Goal: Register for event/course

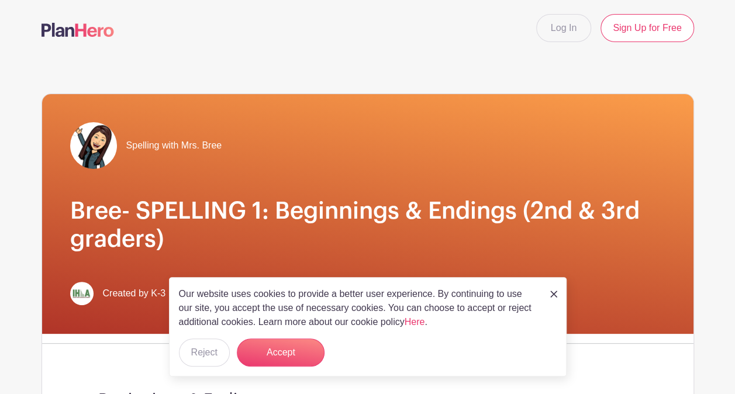
click at [554, 297] on img at bounding box center [553, 293] width 7 height 7
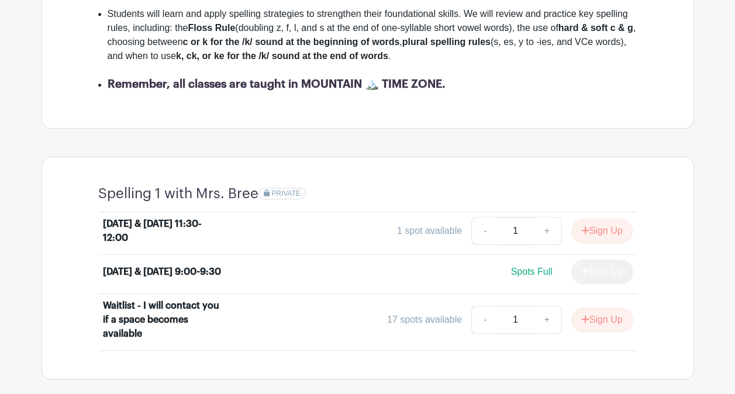
scroll to position [416, 0]
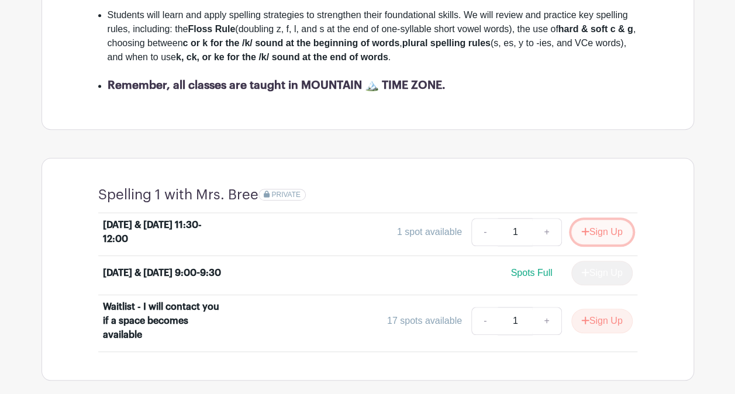
click at [612, 227] on button "Sign Up" at bounding box center [601, 232] width 61 height 25
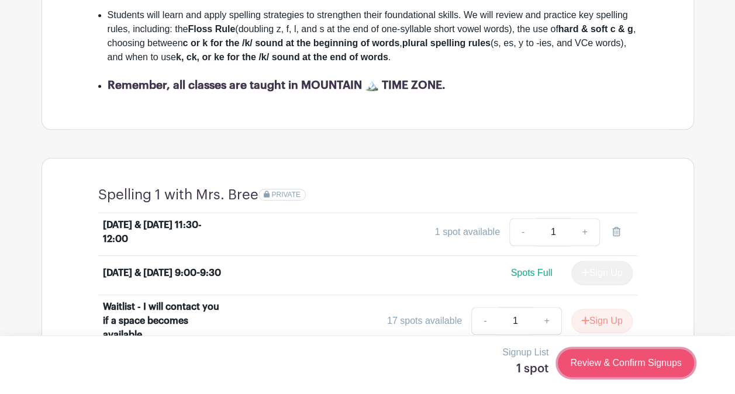
click at [638, 360] on link "Review & Confirm Signups" at bounding box center [625, 363] width 136 height 28
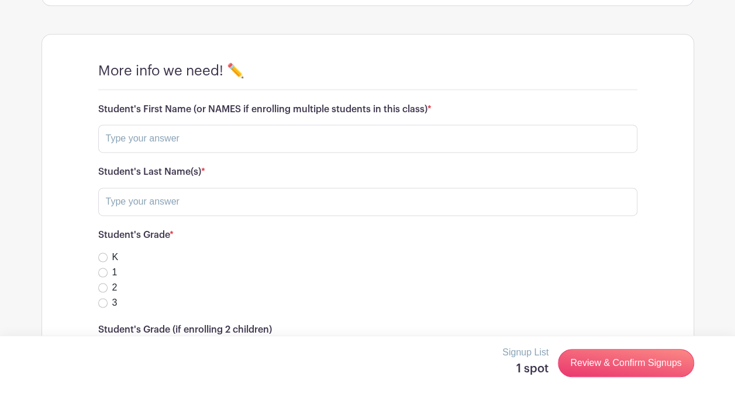
scroll to position [792, 0]
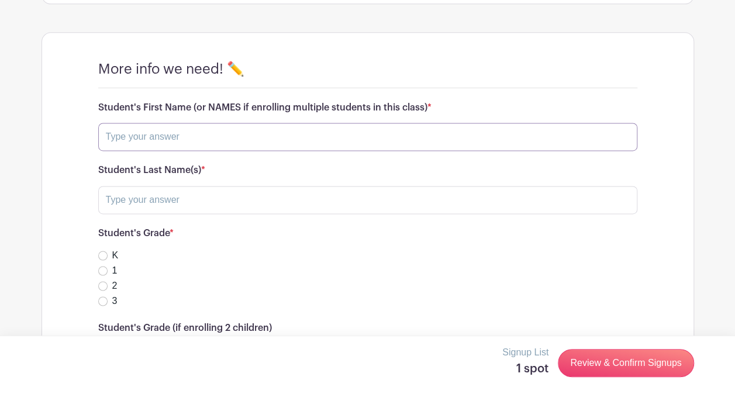
click at [290, 141] on input "text" at bounding box center [367, 137] width 539 height 28
type input "[PERSON_NAME]"
click at [200, 198] on input "text" at bounding box center [367, 200] width 539 height 28
type input "[PERSON_NAME]"
type input "[PERSON_NAME][EMAIL_ADDRESS][DOMAIN_NAME]"
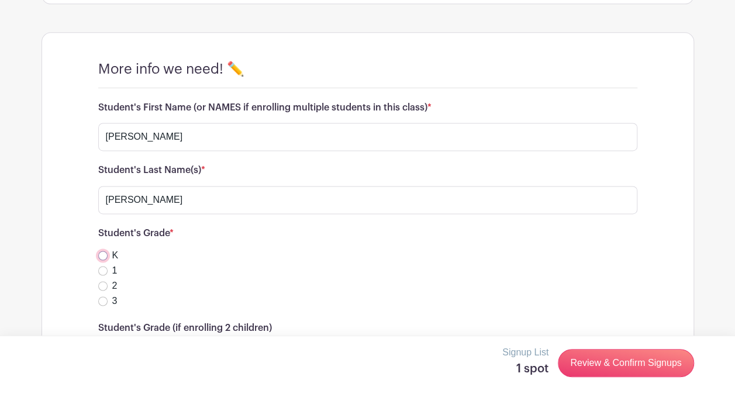
click at [99, 252] on input "K" at bounding box center [102, 255] width 9 height 9
radio input "true"
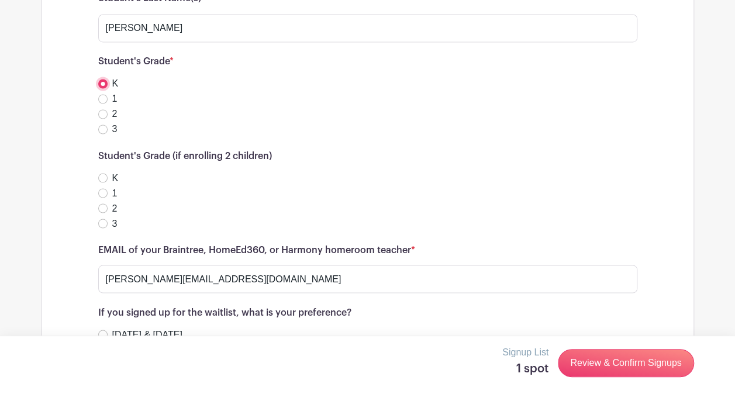
scroll to position [966, 0]
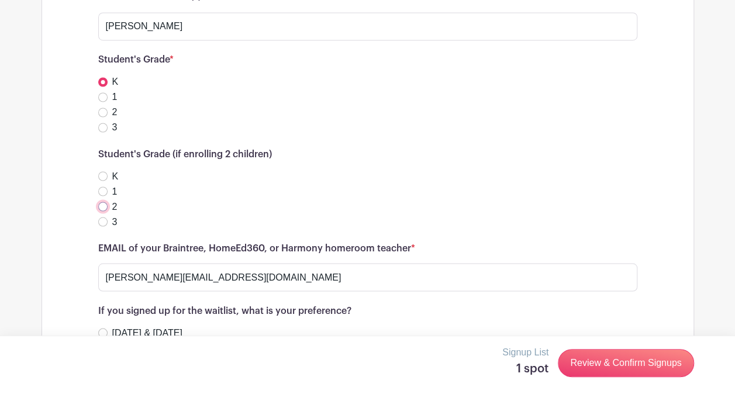
click at [102, 205] on input "2" at bounding box center [102, 206] width 9 height 9
radio input "true"
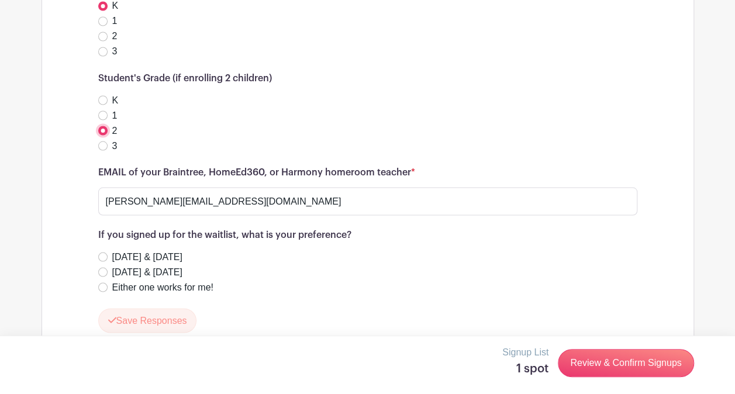
scroll to position [1072, 0]
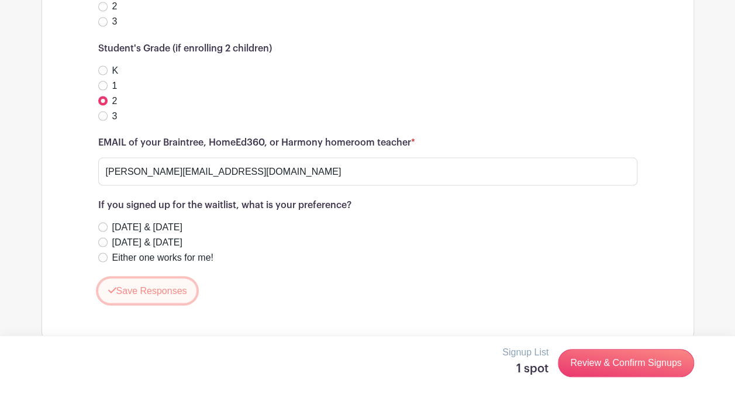
drag, startPoint x: 737, startPoint y: 302, endPoint x: 156, endPoint y: 285, distance: 581.7
click at [156, 285] on button "Save Responses" at bounding box center [147, 290] width 99 height 25
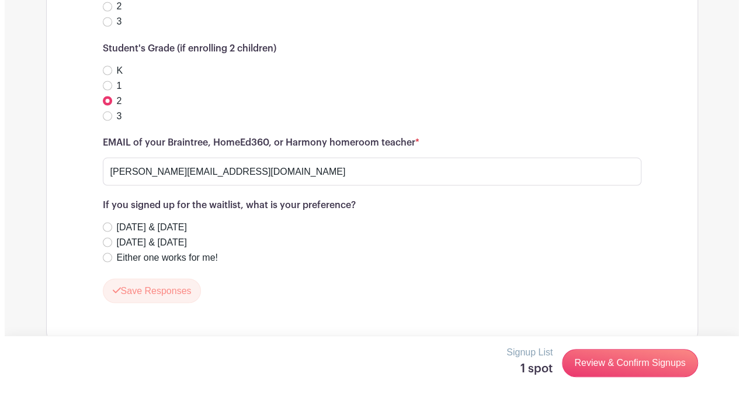
scroll to position [1058, 0]
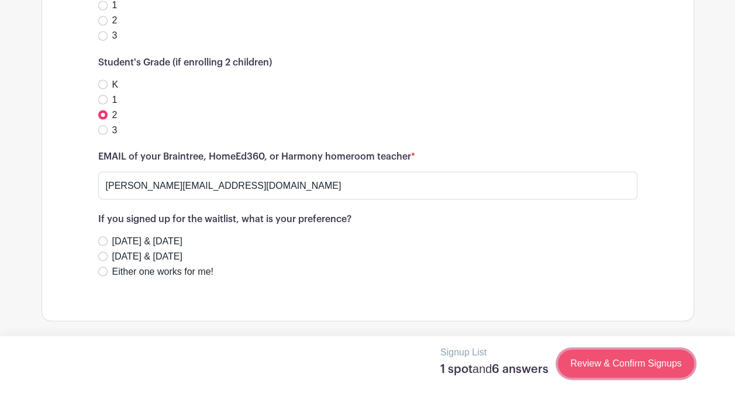
click at [630, 358] on link "Review & Confirm Signups" at bounding box center [625, 363] width 136 height 28
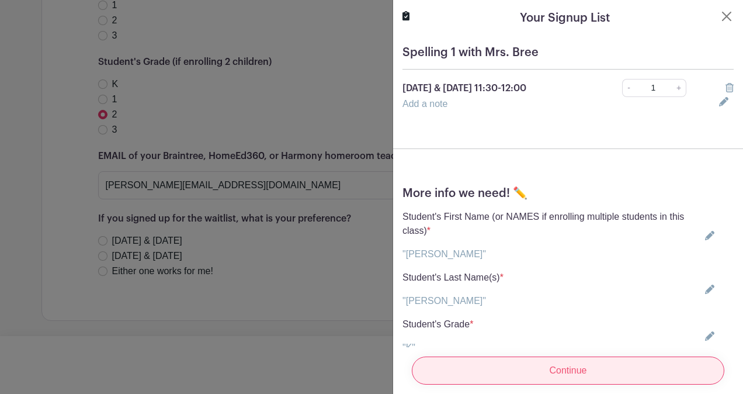
click at [595, 362] on input "Continue" at bounding box center [568, 370] width 313 height 28
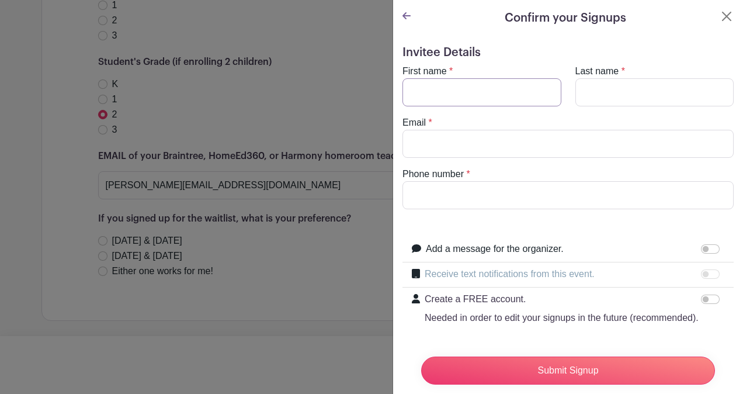
click at [488, 95] on input "First name" at bounding box center [482, 92] width 159 height 28
type input "[PERSON_NAME]"
type input "[EMAIL_ADDRESS][DOMAIN_NAME]"
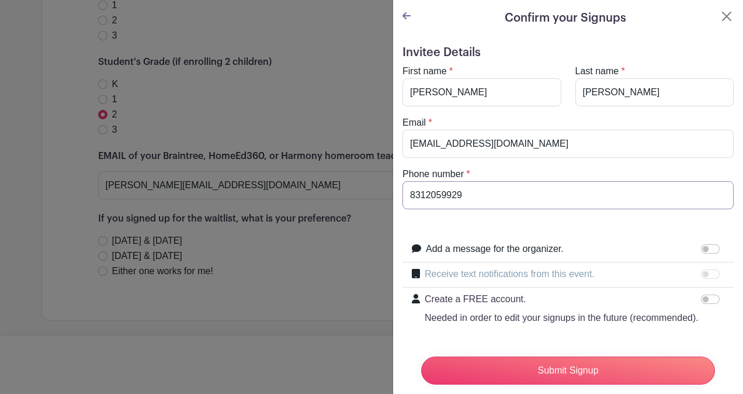
drag, startPoint x: 475, startPoint y: 194, endPoint x: 409, endPoint y: 210, distance: 67.3
click at [409, 210] on form "Invitee Details First name * [PERSON_NAME] Last name * [PERSON_NAME] Email * [E…" at bounding box center [568, 225] width 331 height 359
type input "2082927358"
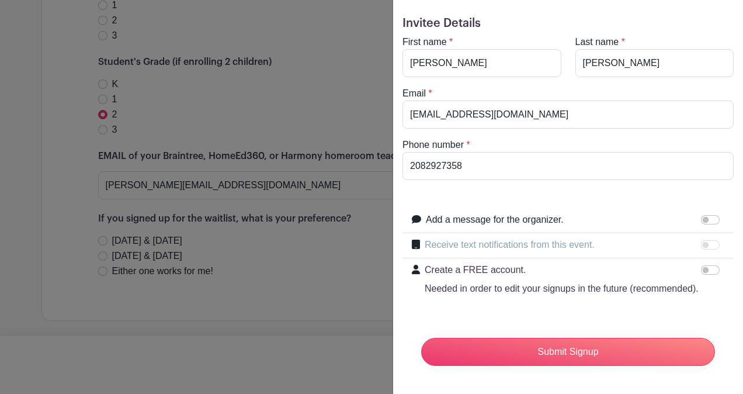
scroll to position [43, 0]
click at [701, 238] on div at bounding box center [712, 245] width 23 height 14
click at [695, 258] on div "Create a FREE account. Needed in order to edit your signups in the future (reco…" at bounding box center [568, 279] width 331 height 42
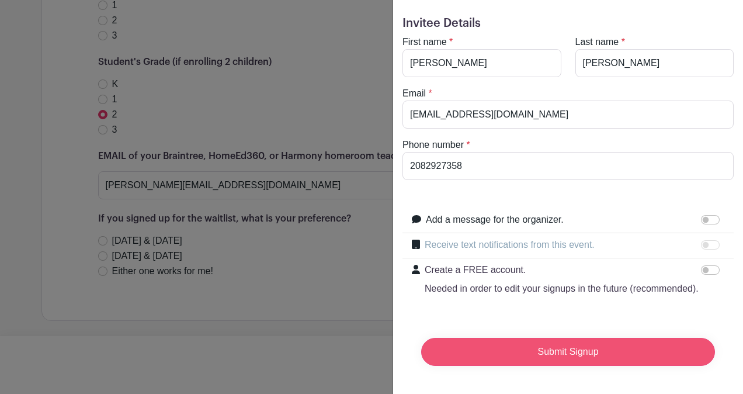
click at [629, 343] on input "Submit Signup" at bounding box center [568, 352] width 294 height 28
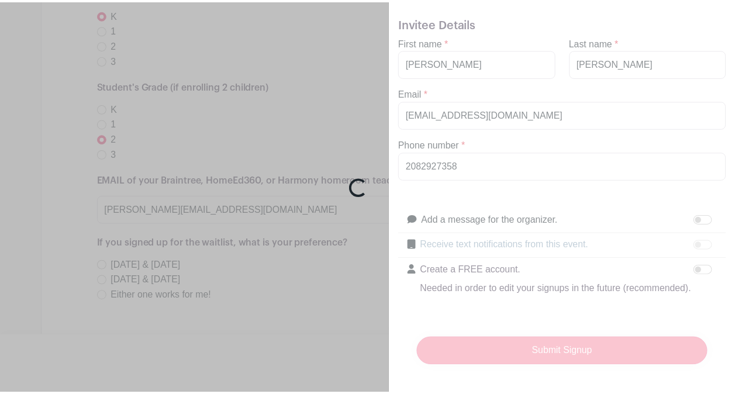
scroll to position [1082, 0]
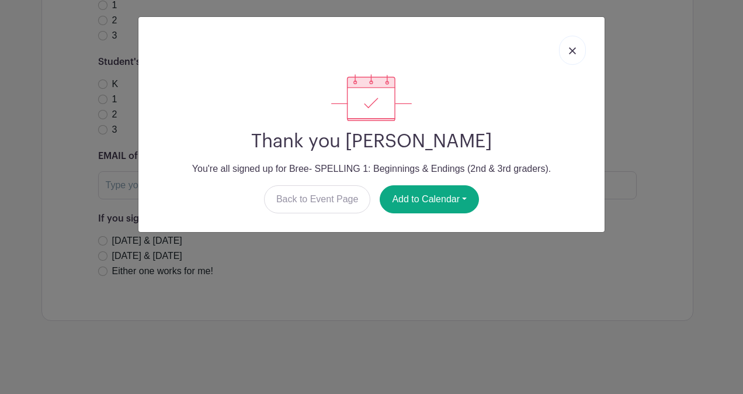
click at [572, 53] on img at bounding box center [572, 50] width 7 height 7
